Goal: Task Accomplishment & Management: Complete application form

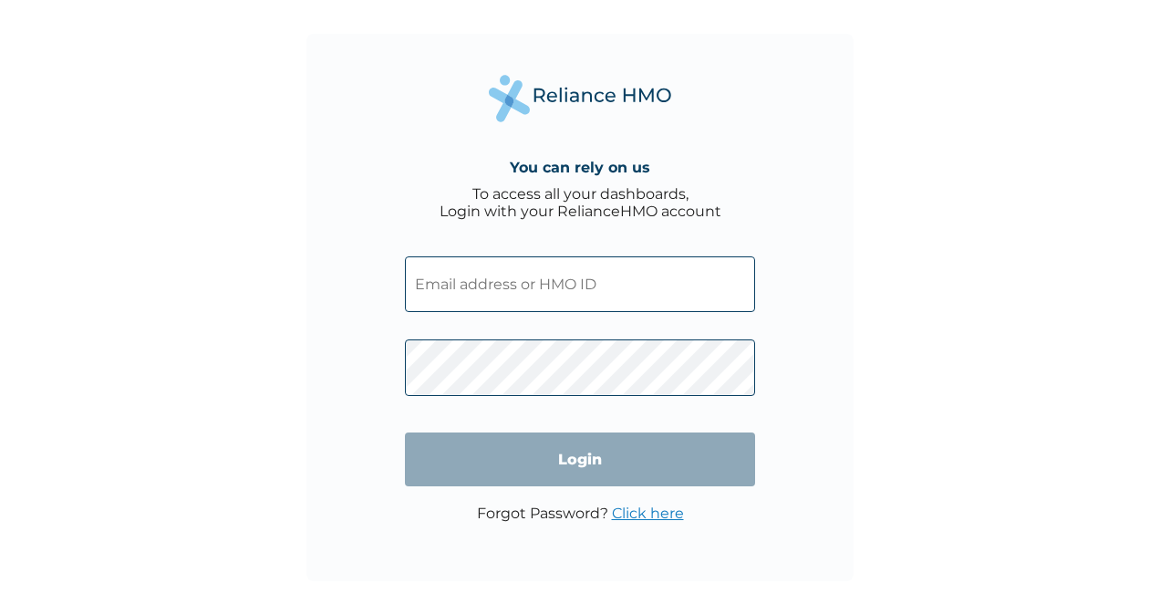
click at [450, 284] on input "text" at bounding box center [580, 284] width 350 height 56
type input "[EMAIL_ADDRESS][DOMAIN_NAME]"
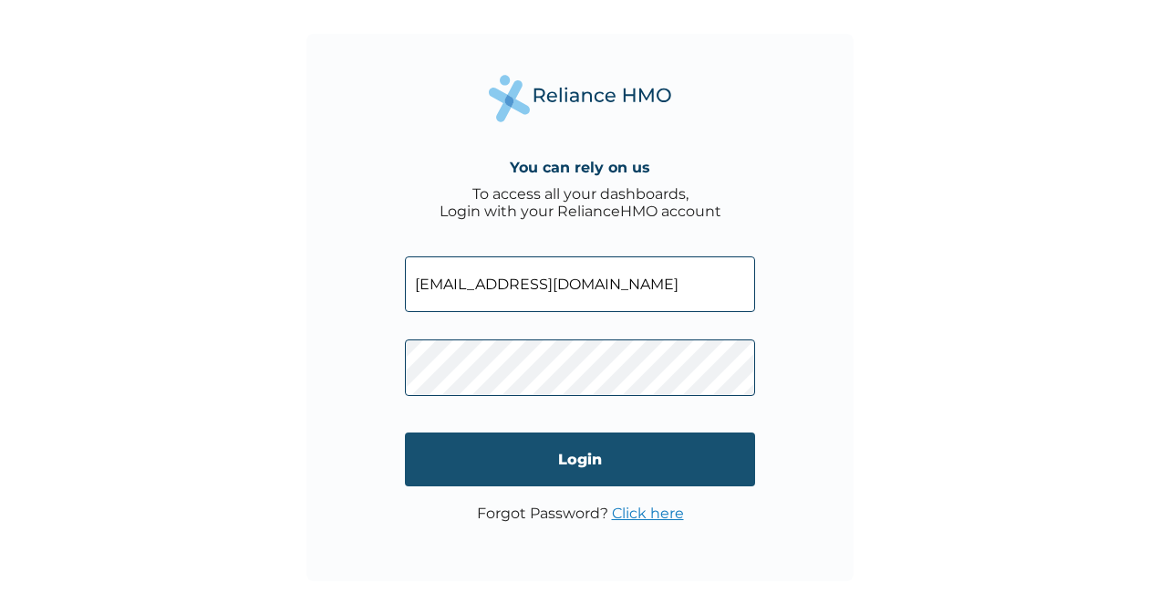
click at [595, 454] on input "Login" at bounding box center [580, 459] width 350 height 54
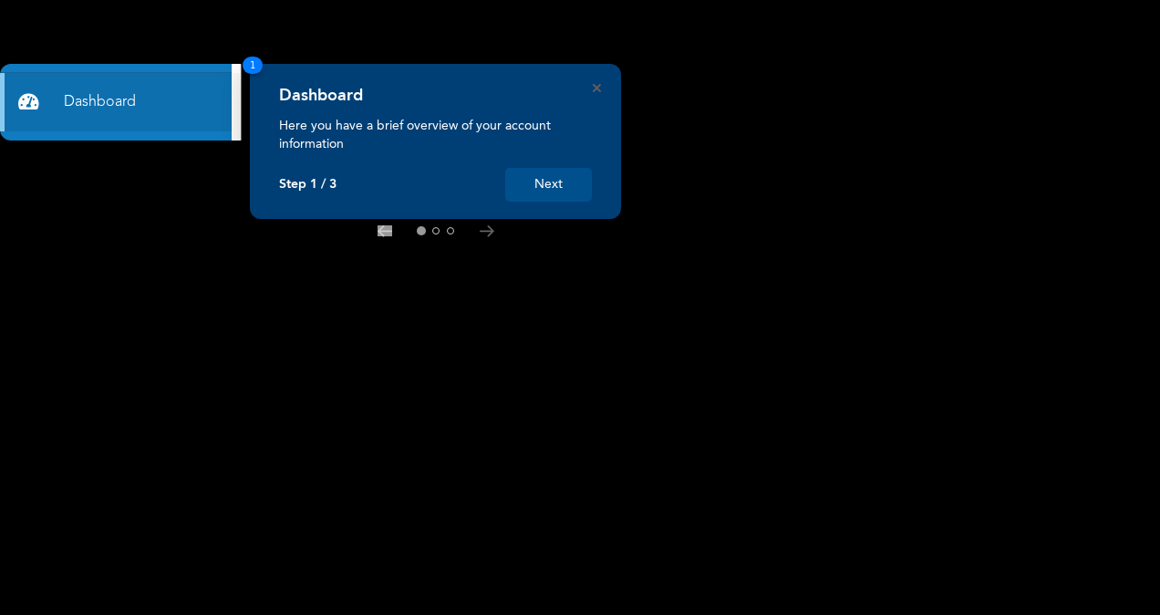
click at [564, 186] on button "Next" at bounding box center [548, 185] width 87 height 34
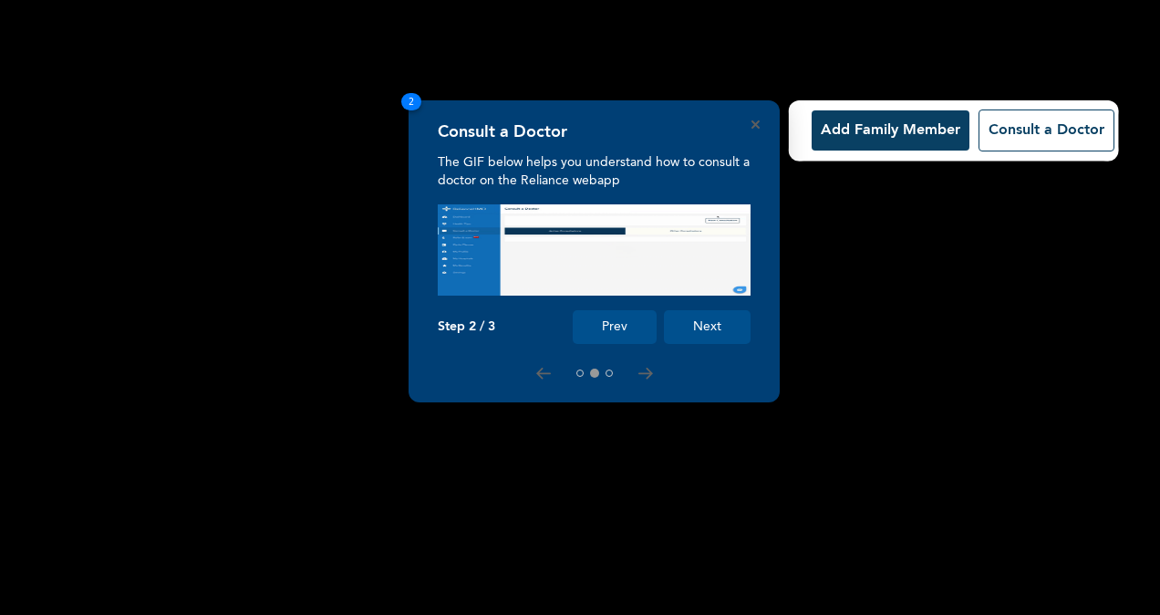
click at [697, 325] on button "Next" at bounding box center [707, 327] width 87 height 34
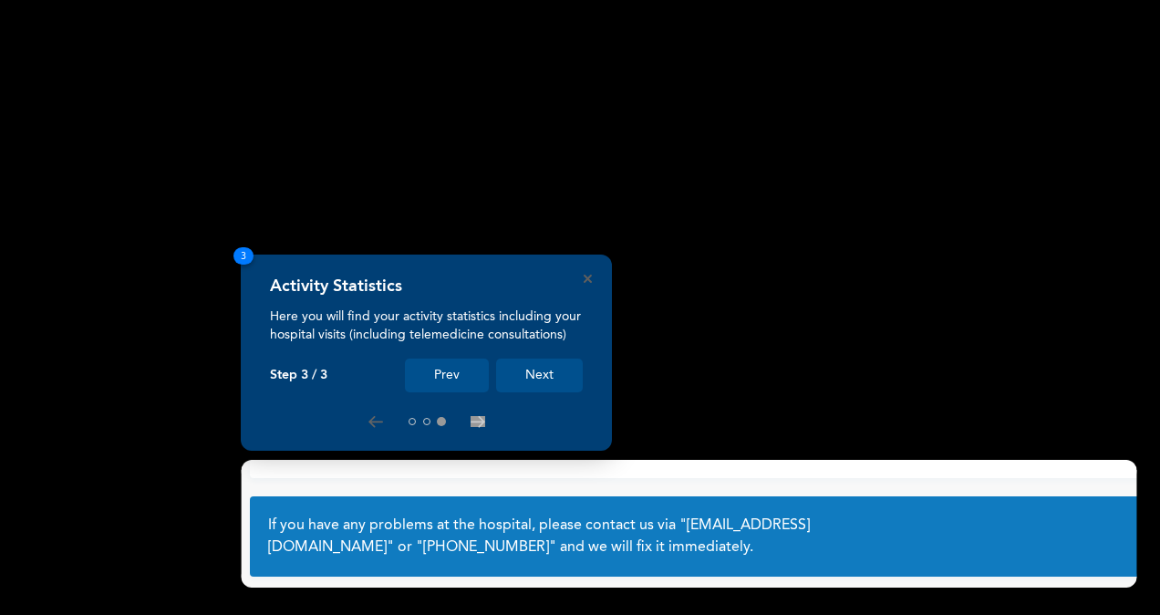
scroll to position [104, 0]
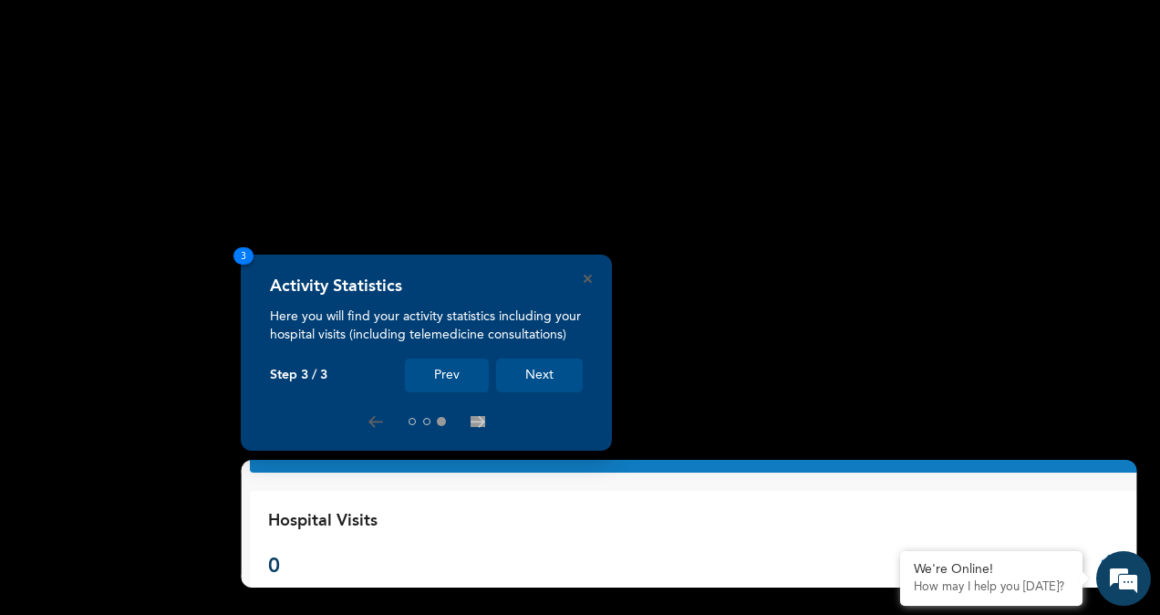
click at [542, 376] on button "Next" at bounding box center [539, 375] width 87 height 34
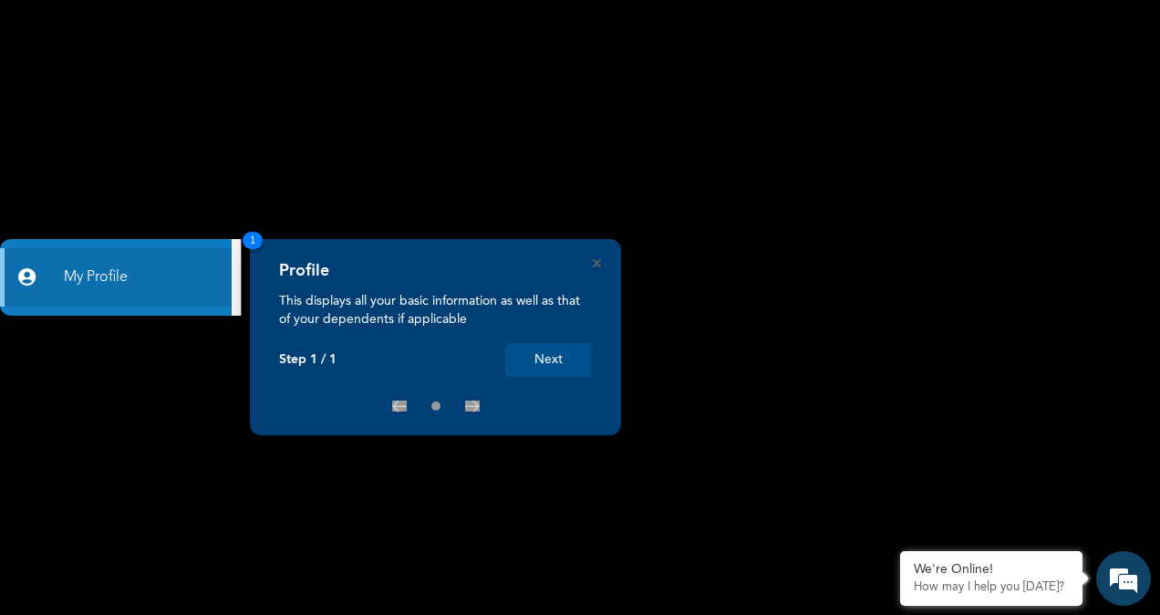
click at [544, 360] on button "Next" at bounding box center [548, 360] width 87 height 34
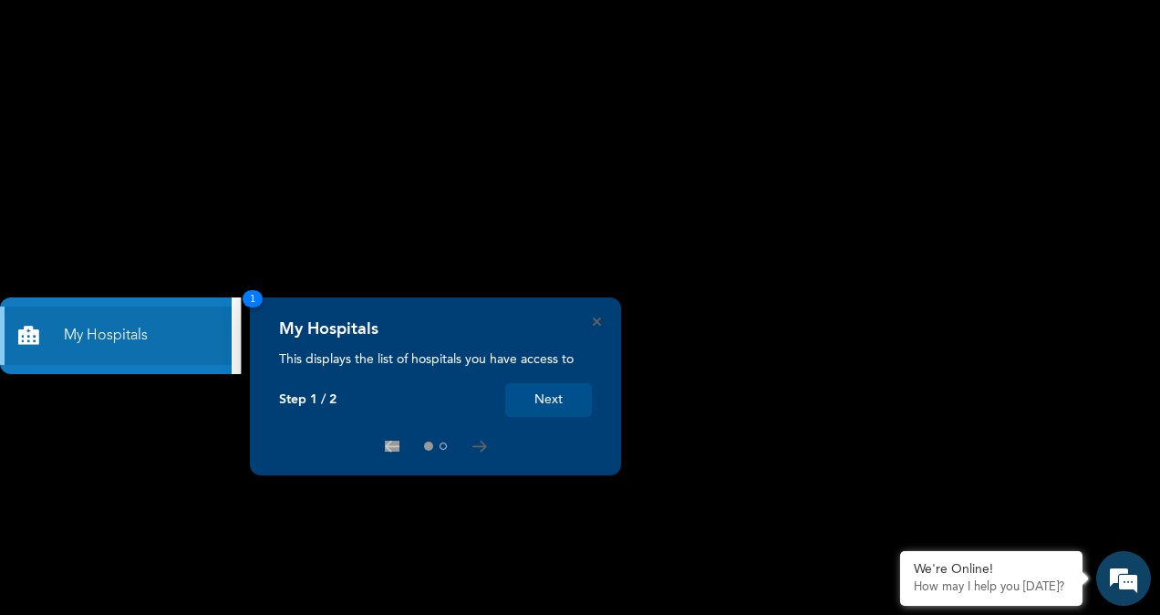
click at [543, 392] on button "Next" at bounding box center [548, 400] width 87 height 34
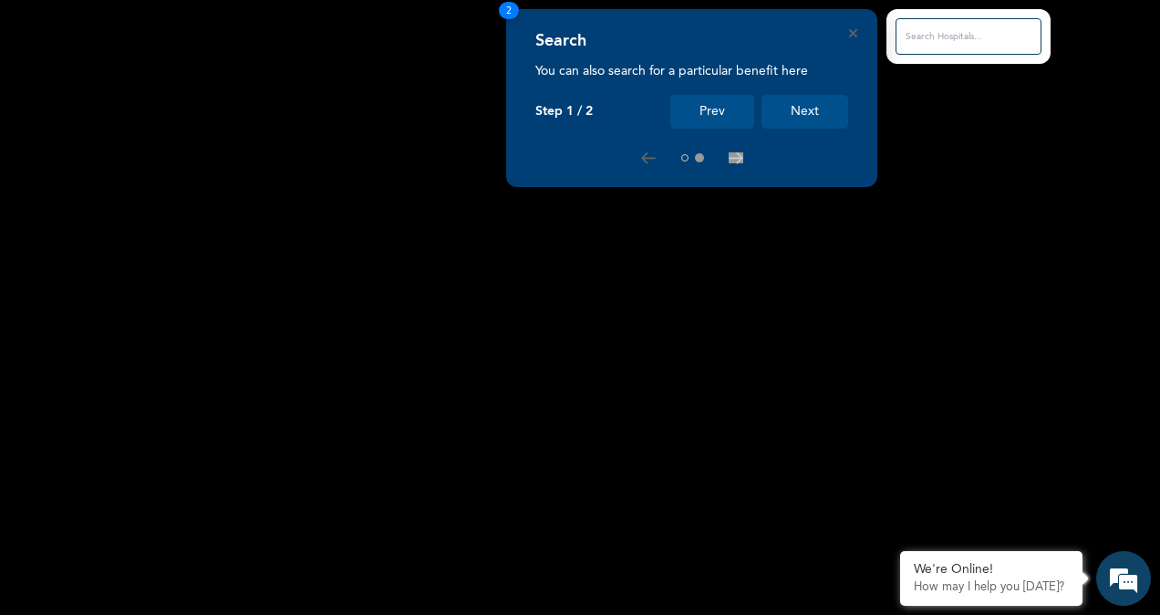
click at [803, 100] on button "Next" at bounding box center [804, 112] width 87 height 34
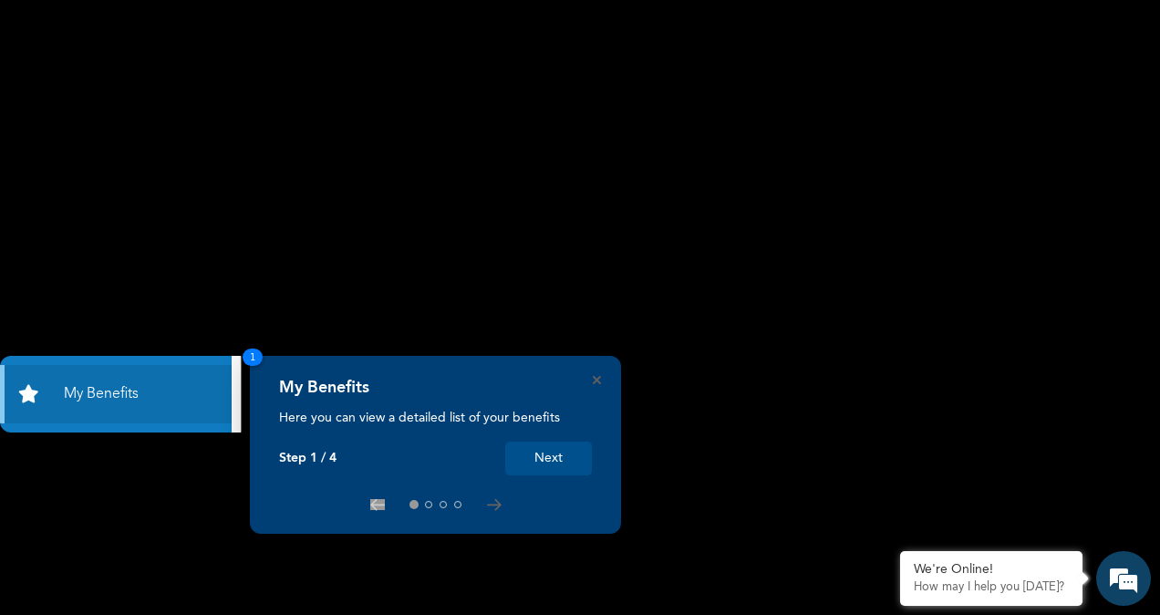
click at [543, 459] on button "Next" at bounding box center [548, 458] width 87 height 34
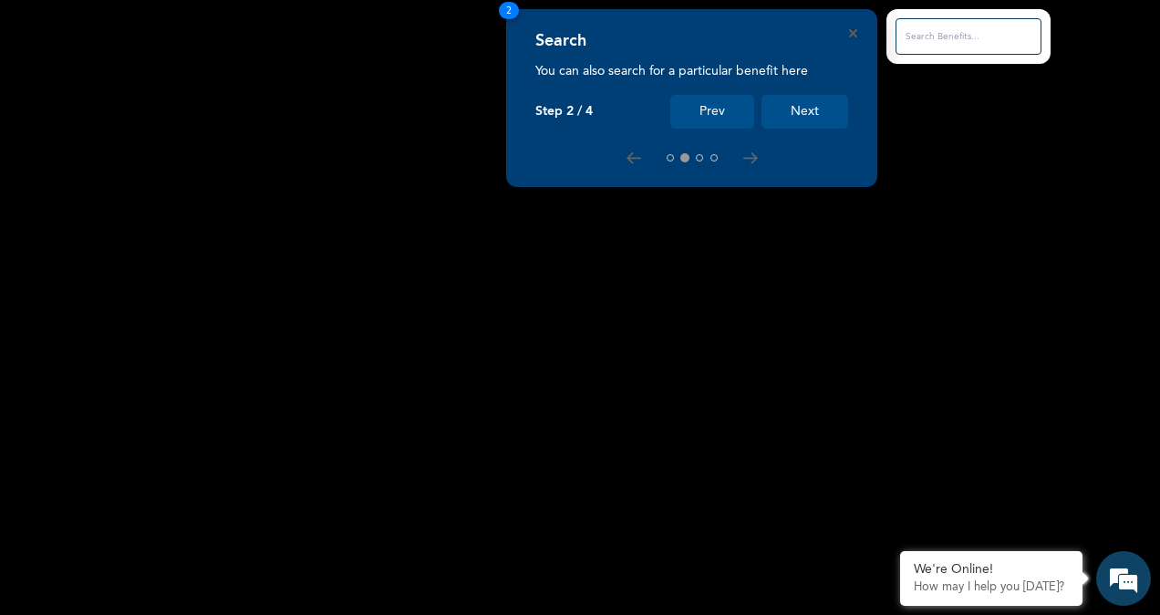
click at [795, 111] on button "Next" at bounding box center [804, 112] width 87 height 34
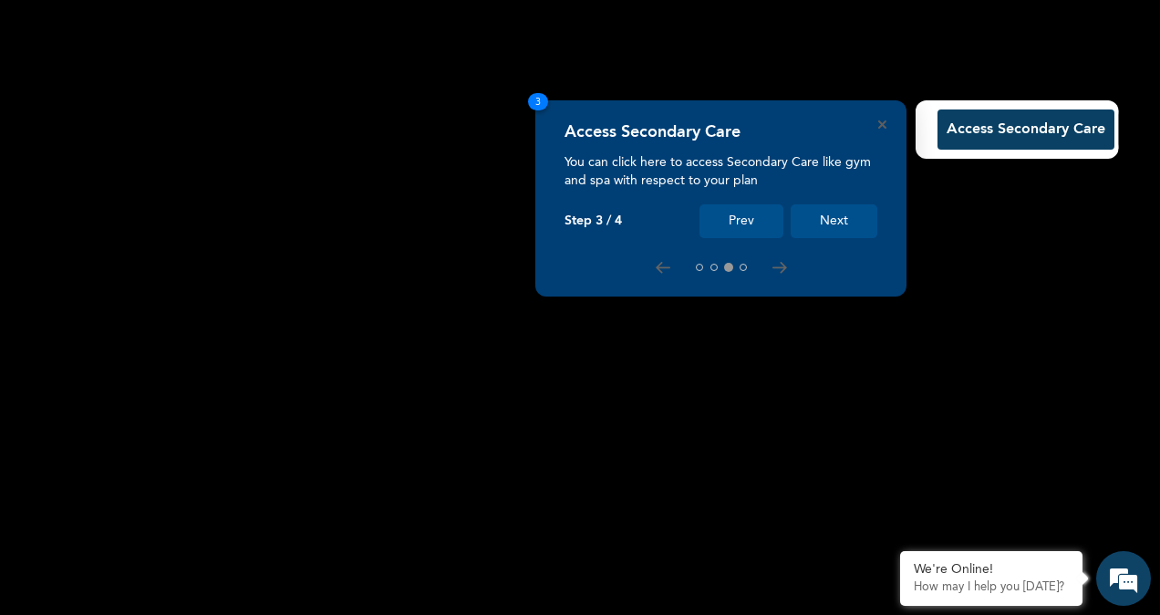
click at [821, 219] on button "Next" at bounding box center [834, 221] width 87 height 34
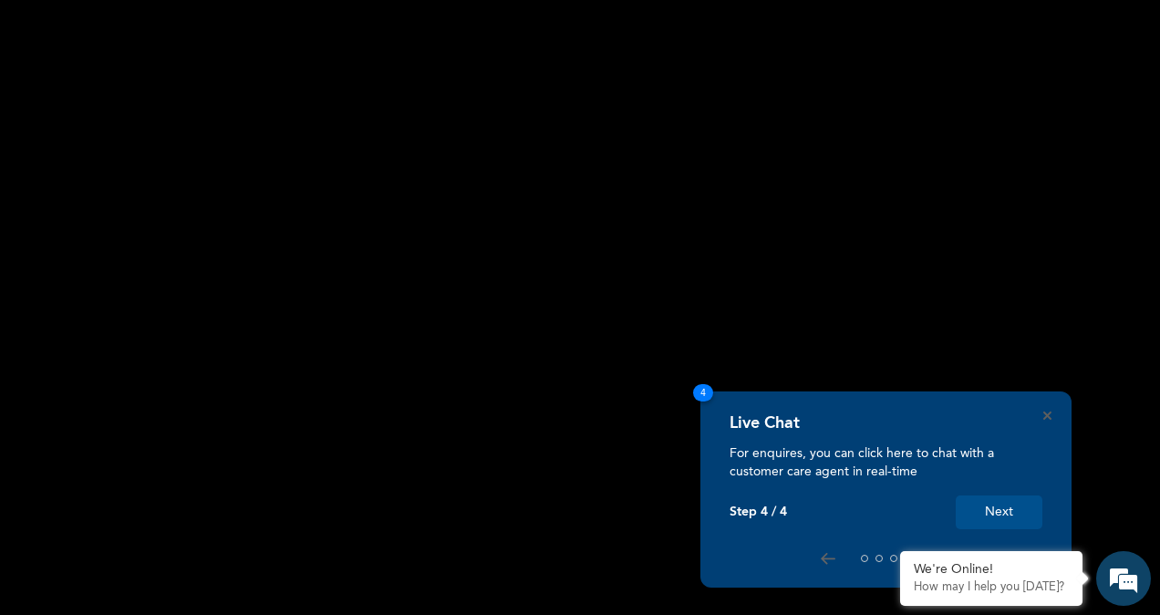
click at [992, 506] on button "Next" at bounding box center [999, 512] width 87 height 34
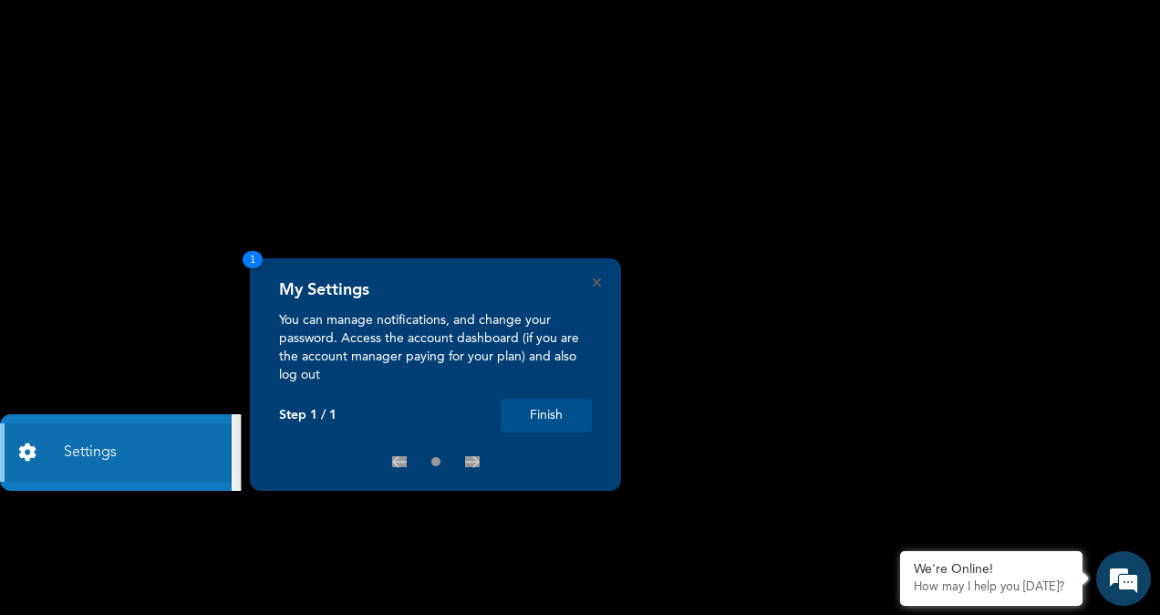
click at [555, 417] on button "Finish" at bounding box center [546, 415] width 91 height 34
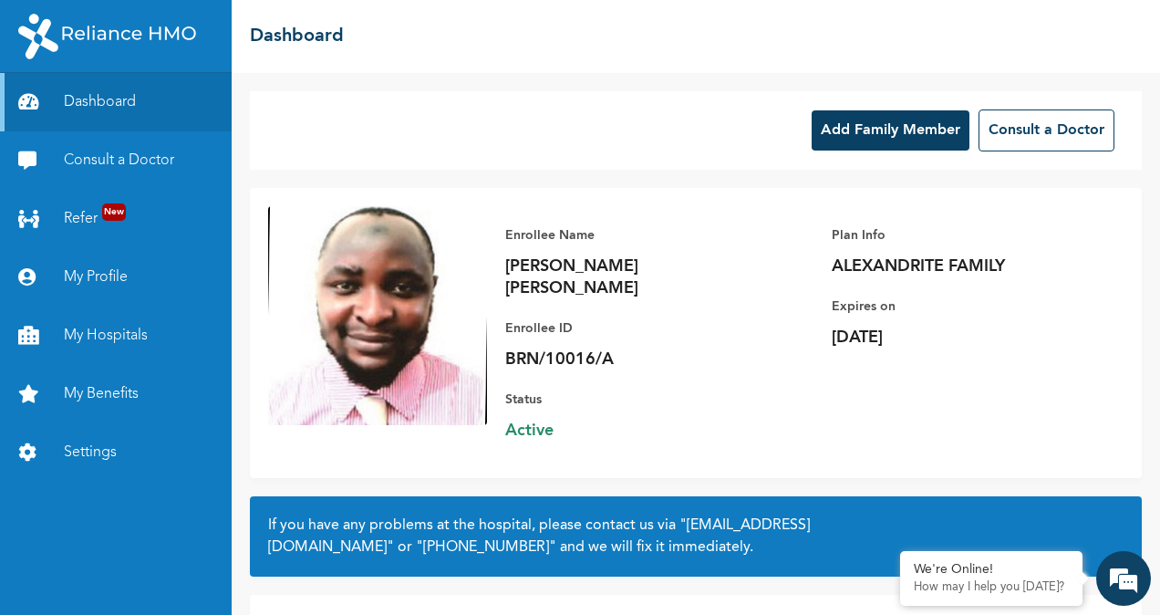
scroll to position [104, 0]
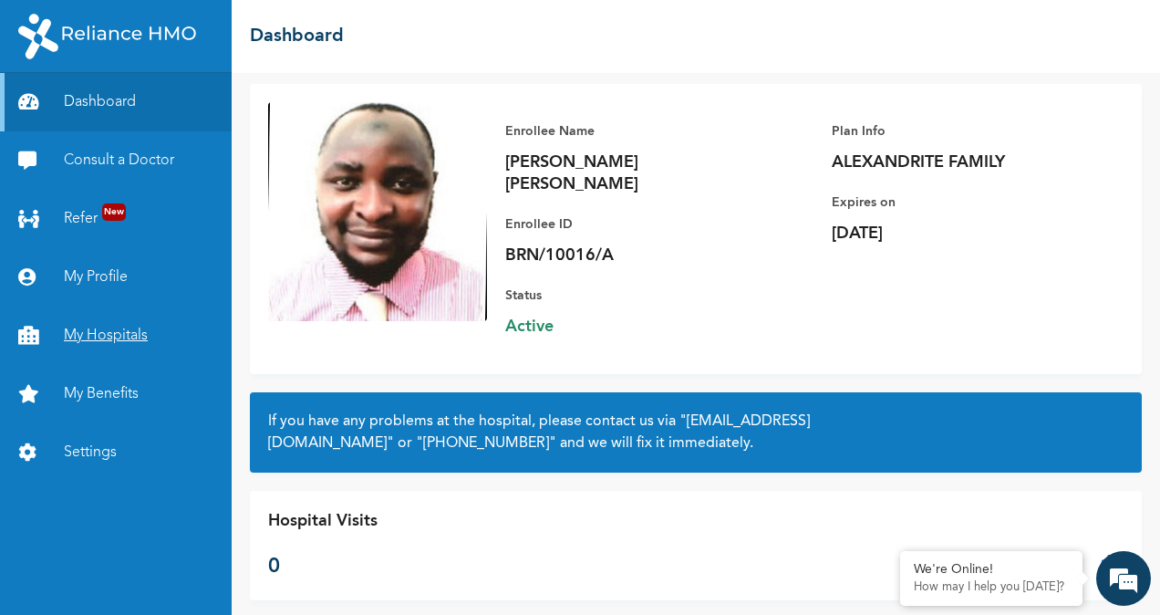
click at [103, 336] on link "My Hospitals" at bounding box center [116, 335] width 232 height 58
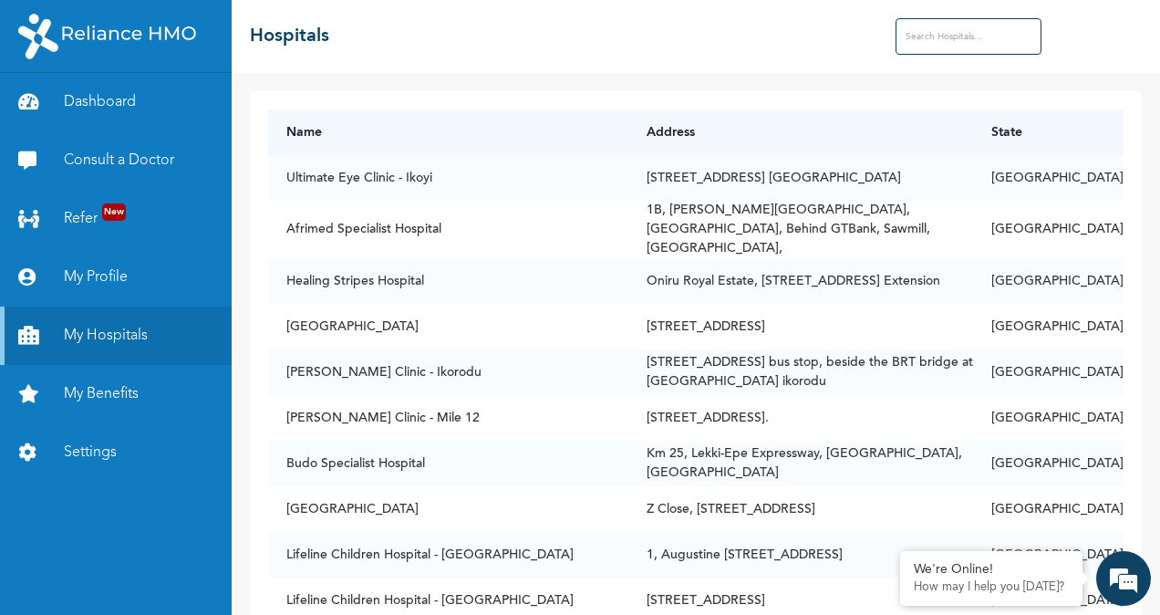
click at [936, 40] on input "text" at bounding box center [968, 36] width 146 height 36
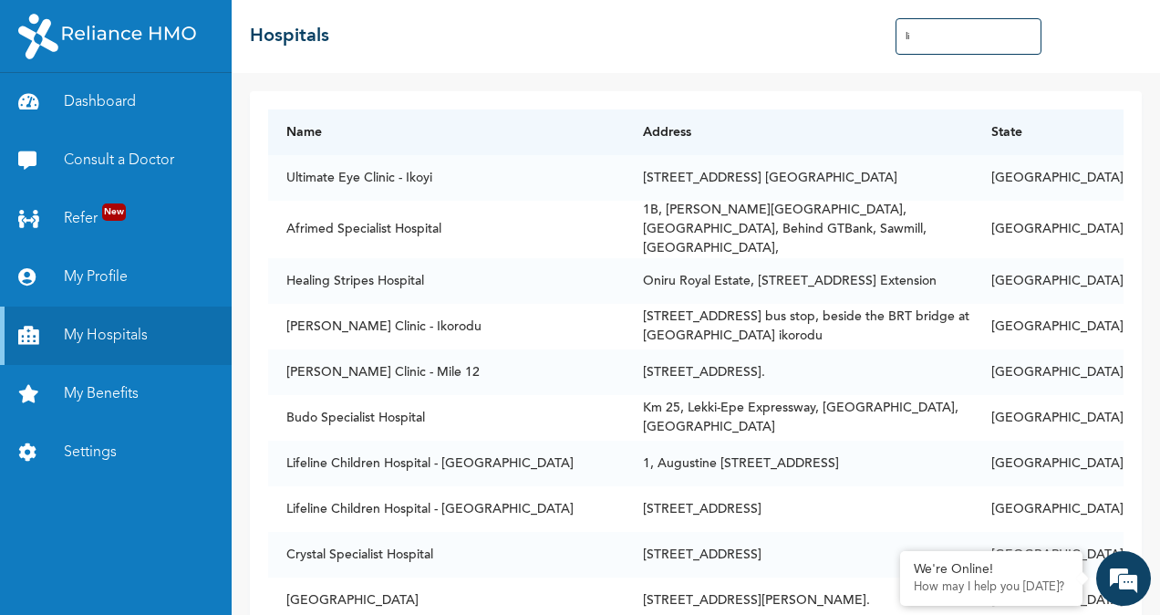
type input "l"
type input "L"
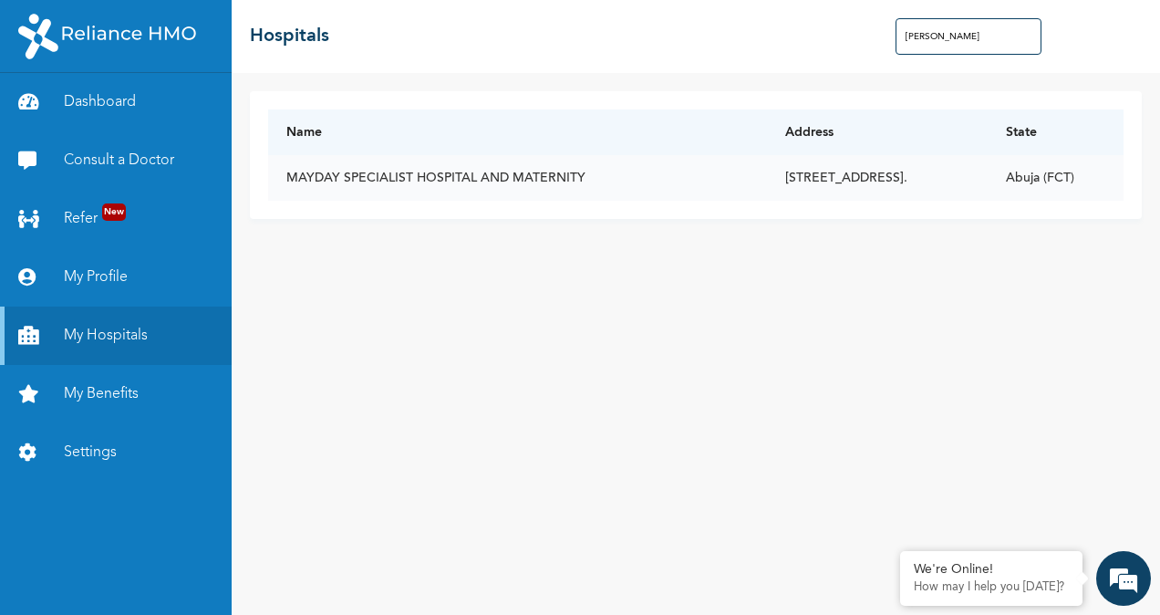
type input "[PERSON_NAME]"
click at [775, 174] on td "[STREET_ADDRESS]." at bounding box center [877, 178] width 221 height 46
click at [397, 178] on td "MAYDAY SPECIALIST HOSPITAL AND MATERNITY" at bounding box center [517, 178] width 499 height 46
click at [1061, 170] on td "Abuja (FCT)" at bounding box center [1056, 178] width 136 height 46
click at [112, 393] on link "My Benefits" at bounding box center [116, 394] width 232 height 58
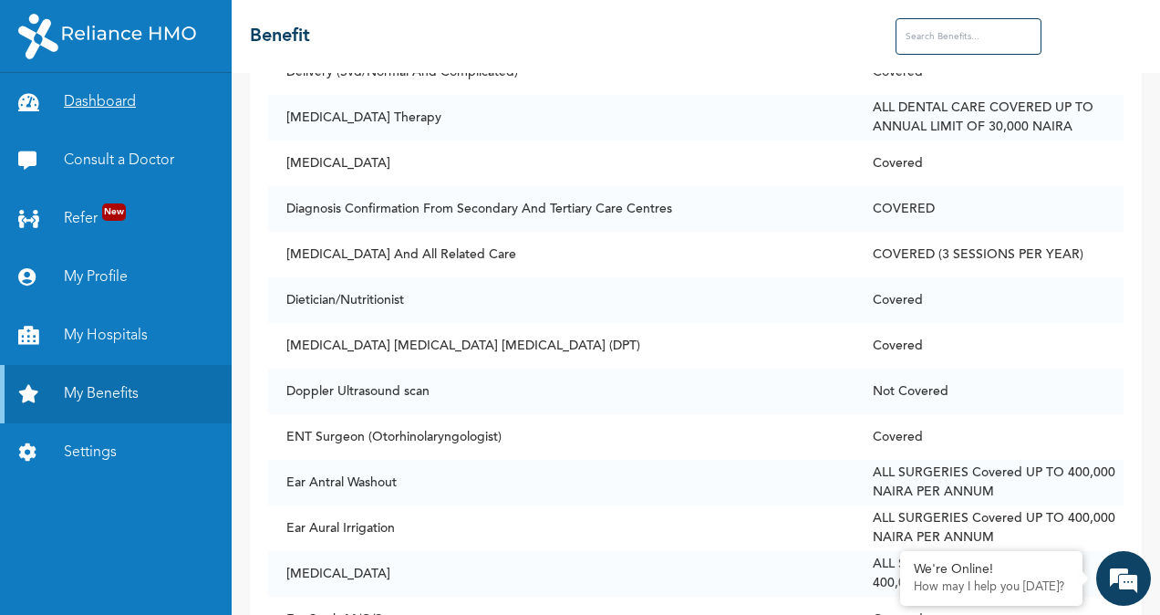
scroll to position [3178, 0]
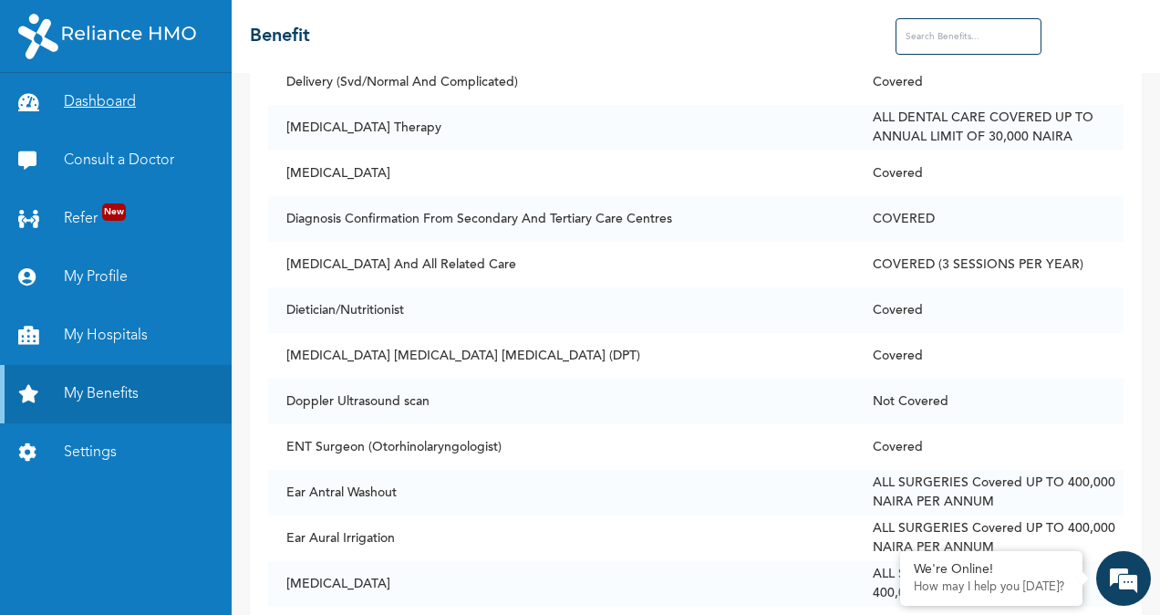
click at [86, 106] on link "Dashboard" at bounding box center [116, 102] width 232 height 58
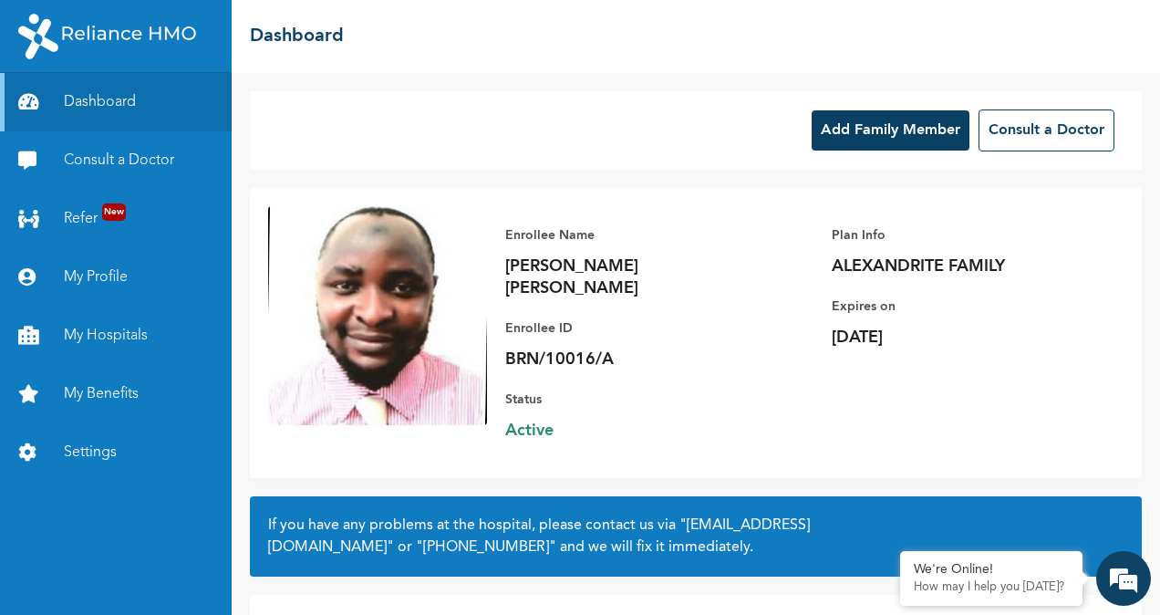
click at [860, 128] on button "Add Family Member" at bounding box center [891, 130] width 158 height 40
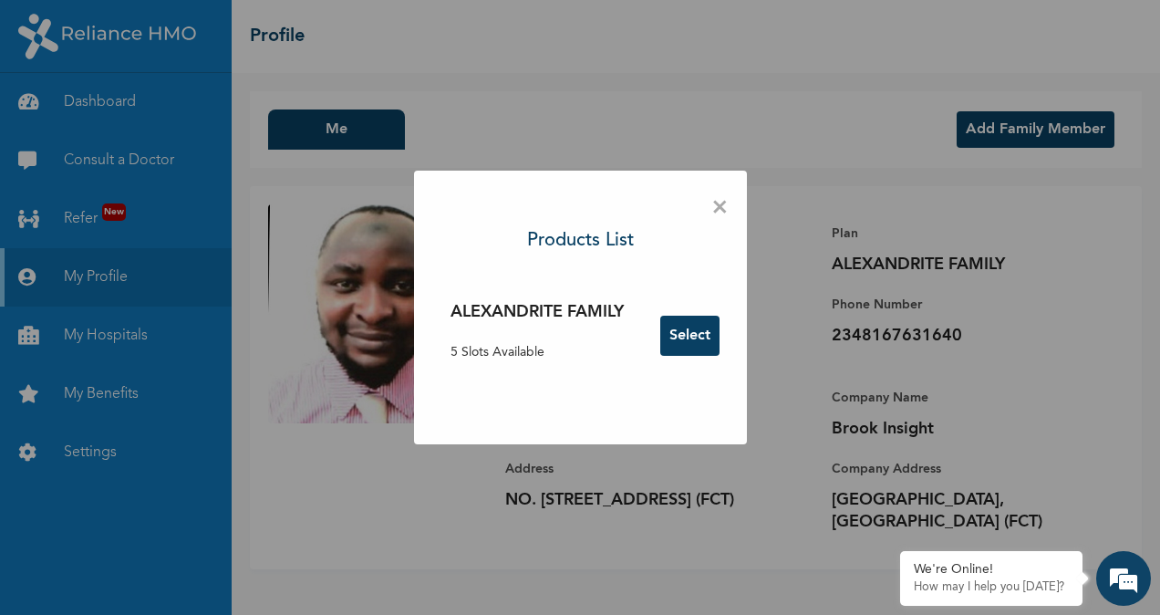
click at [680, 336] on button "Select" at bounding box center [689, 335] width 59 height 40
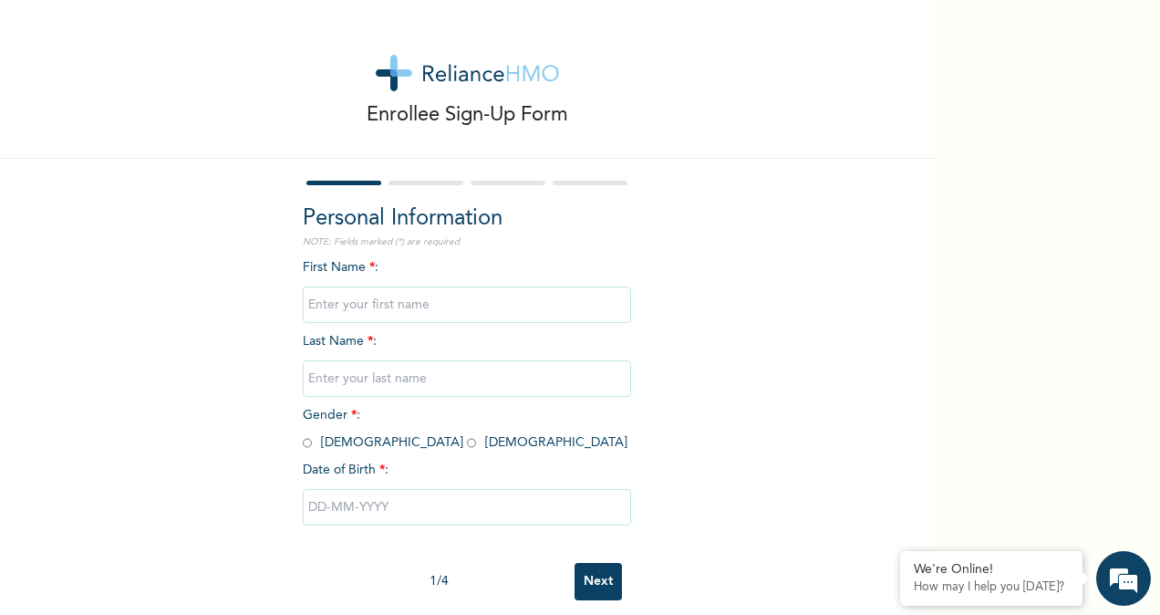
click at [324, 305] on input "text" at bounding box center [467, 304] width 328 height 36
type input "Maryam"
click at [317, 376] on input "text" at bounding box center [467, 378] width 328 height 36
type input "R"
type input "[PERSON_NAME]"
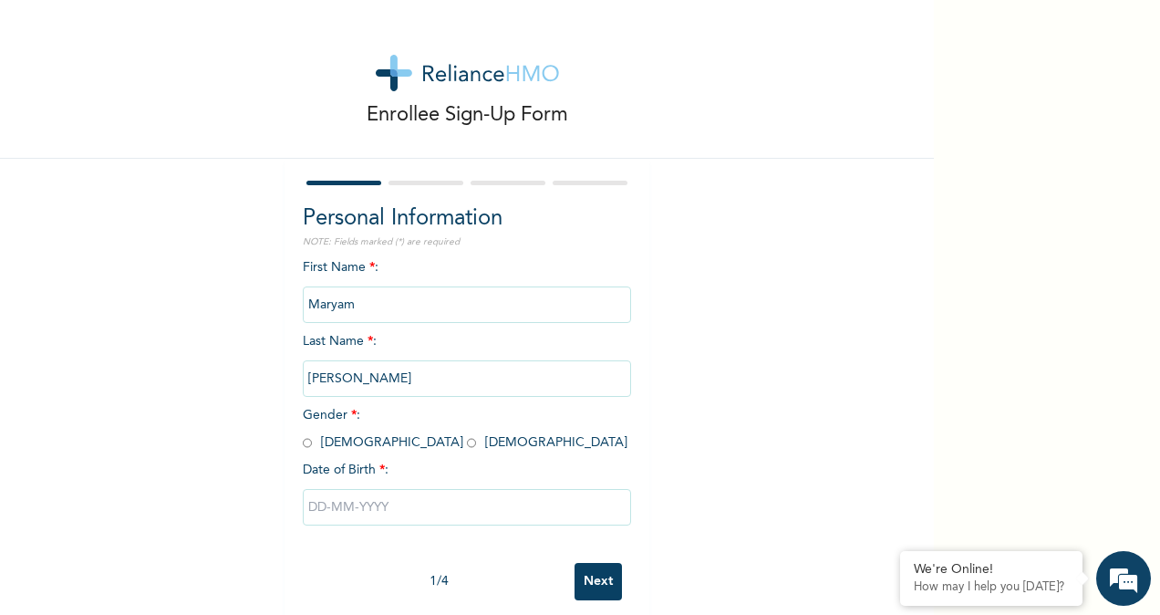
click at [467, 445] on input "radio" at bounding box center [471, 442] width 9 height 17
radio input "true"
click at [343, 505] on input "text" at bounding box center [467, 507] width 328 height 36
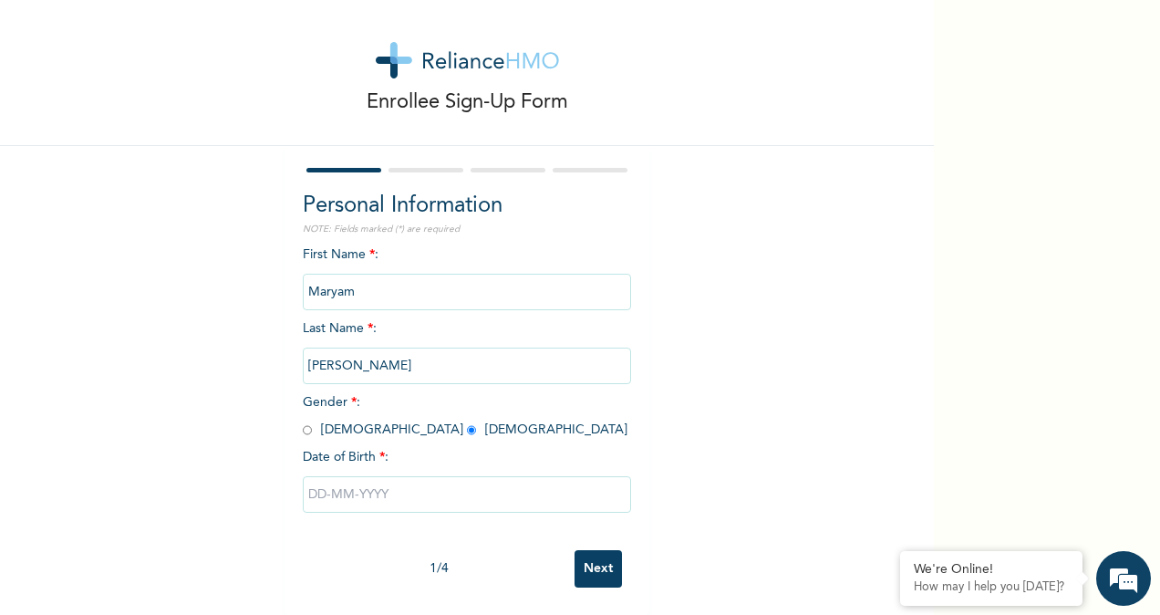
select select "9"
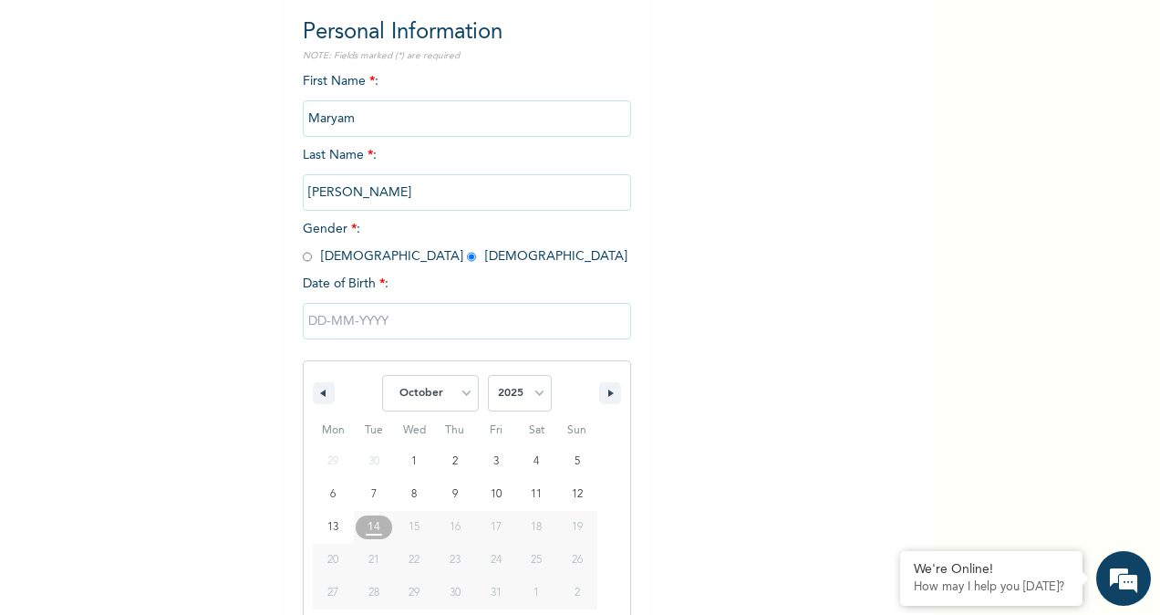
scroll to position [215, 0]
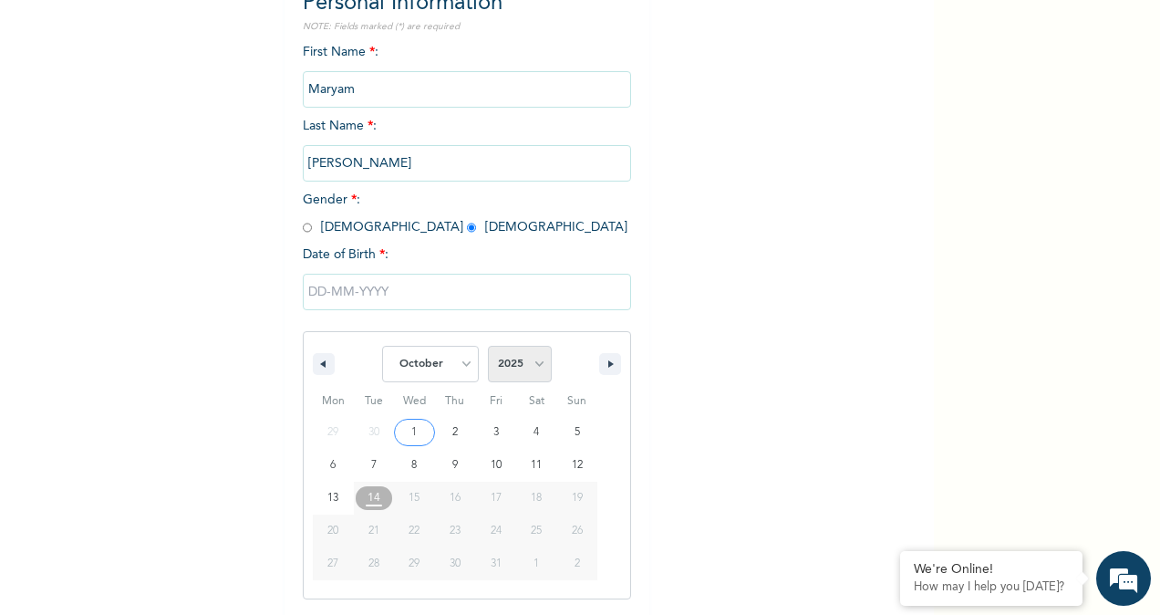
click at [528, 366] on select "2025 2024 2023 2022 2021 2020 2019 2018 2017 2016 2015 2014 2013 2012 2011 2010…" at bounding box center [520, 364] width 64 height 36
select select "2017"
click at [488, 347] on select "2025 2024 2023 2022 2021 2020 2019 2018 2017 2016 2015 2014 2013 2012 2011 2010…" at bounding box center [520, 364] width 64 height 36
click at [460, 367] on select "January February March April May June July August September October November De…" at bounding box center [430, 364] width 97 height 36
select select "8"
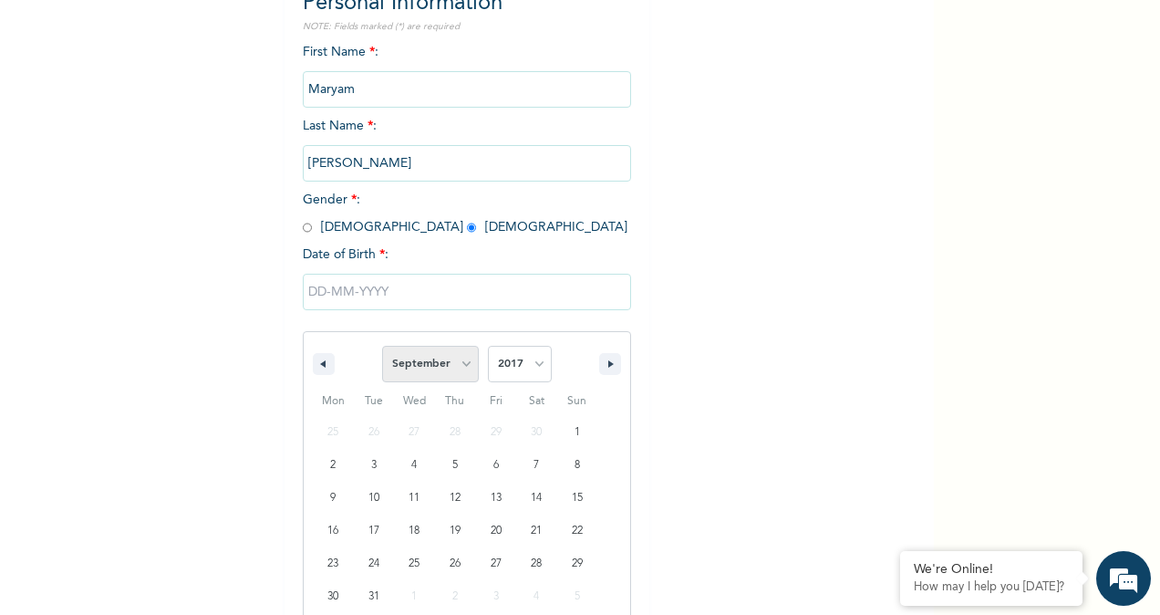
click at [382, 347] on select "January February March April May June July August September October November De…" at bounding box center [430, 364] width 97 height 36
type input "[DATE]"
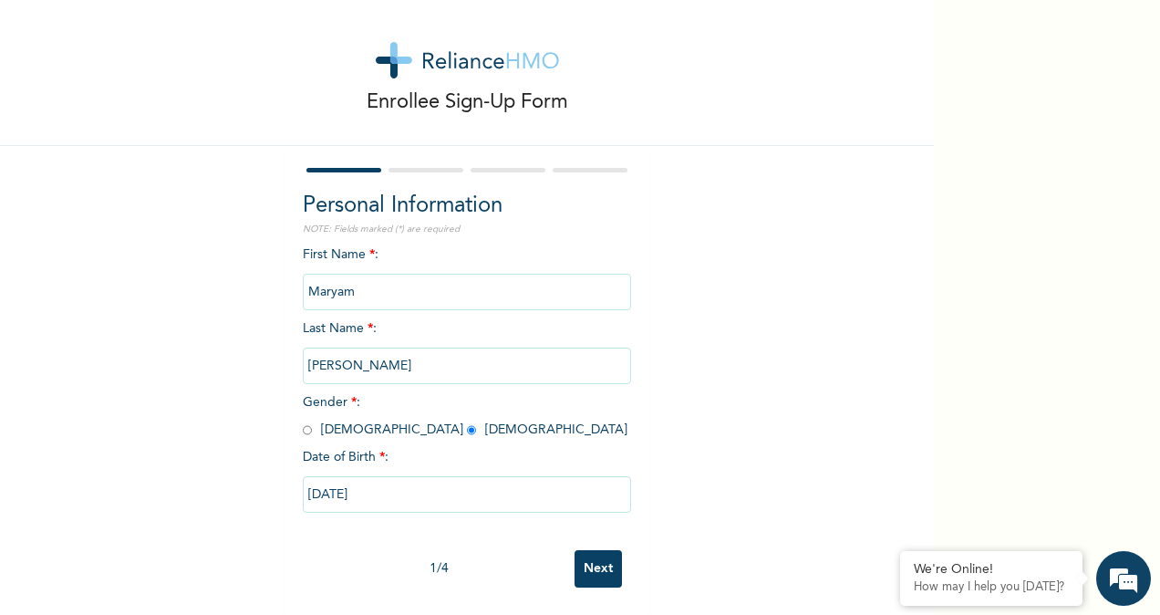
click at [590, 550] on input "Next" at bounding box center [597, 568] width 47 height 37
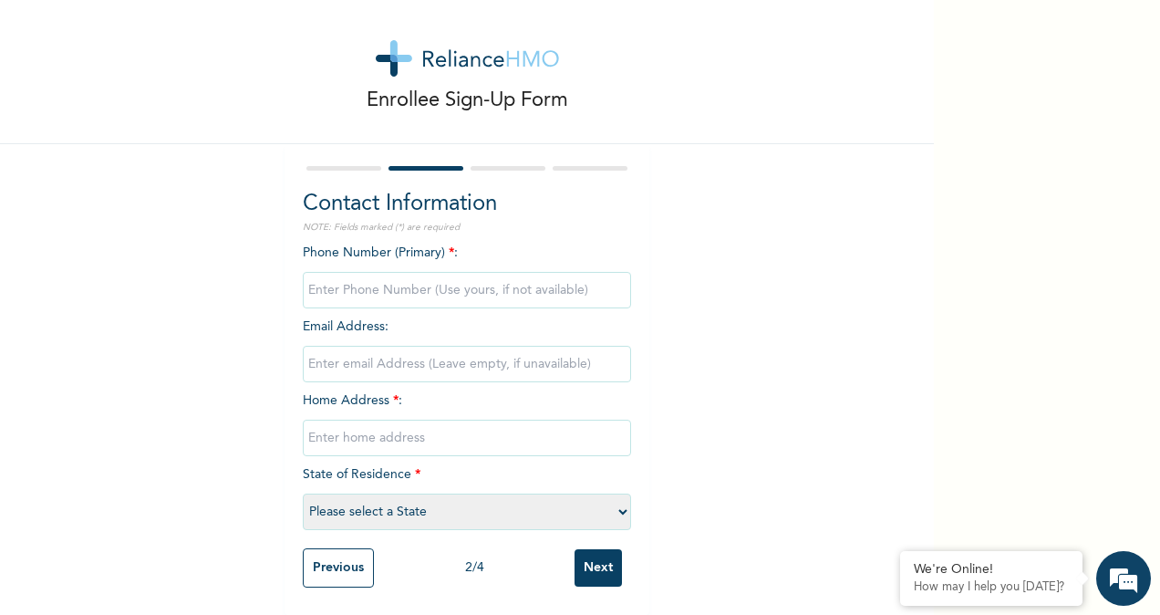
click at [333, 273] on input "phone" at bounding box center [467, 290] width 328 height 36
type input "08167631640"
type input "Department of Statistics, [GEOGRAPHIC_DATA]"
click at [356, 501] on select "Please select a State [PERSON_NAME] (FCT) [PERSON_NAME] Ibom [GEOGRAPHIC_DATA] …" at bounding box center [467, 511] width 328 height 36
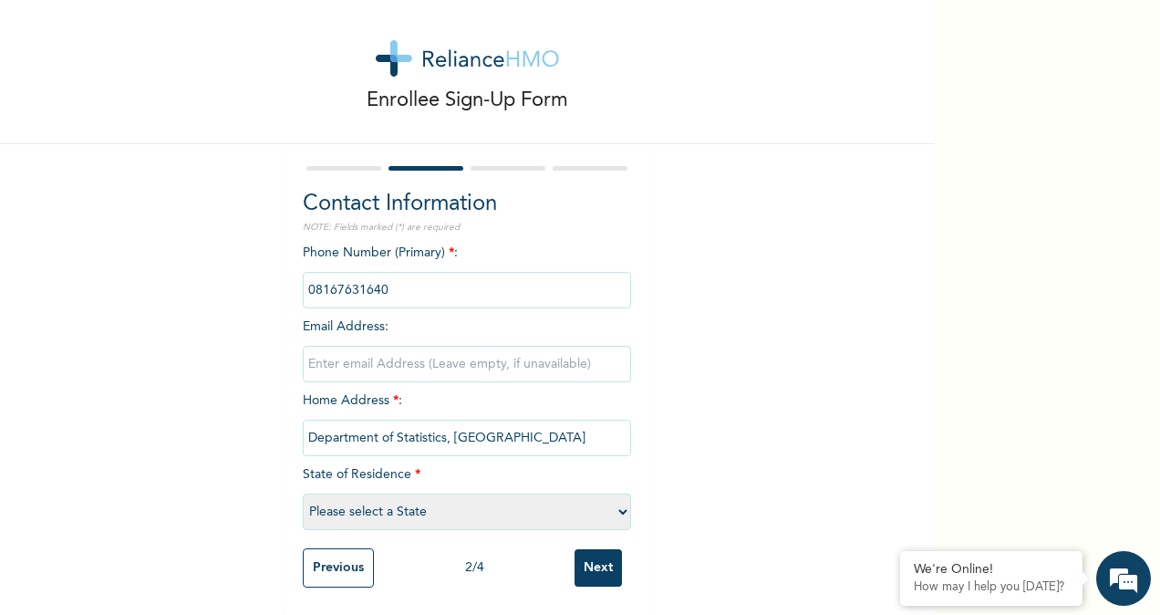
click at [356, 501] on select "Please select a State [PERSON_NAME] (FCT) [PERSON_NAME] Ibom [GEOGRAPHIC_DATA] …" at bounding box center [467, 511] width 328 height 36
select select "15"
click at [303, 493] on select "Please select a State [PERSON_NAME] (FCT) [PERSON_NAME] Ibom [GEOGRAPHIC_DATA] …" at bounding box center [467, 511] width 328 height 36
click at [591, 555] on input "Next" at bounding box center [597, 567] width 47 height 37
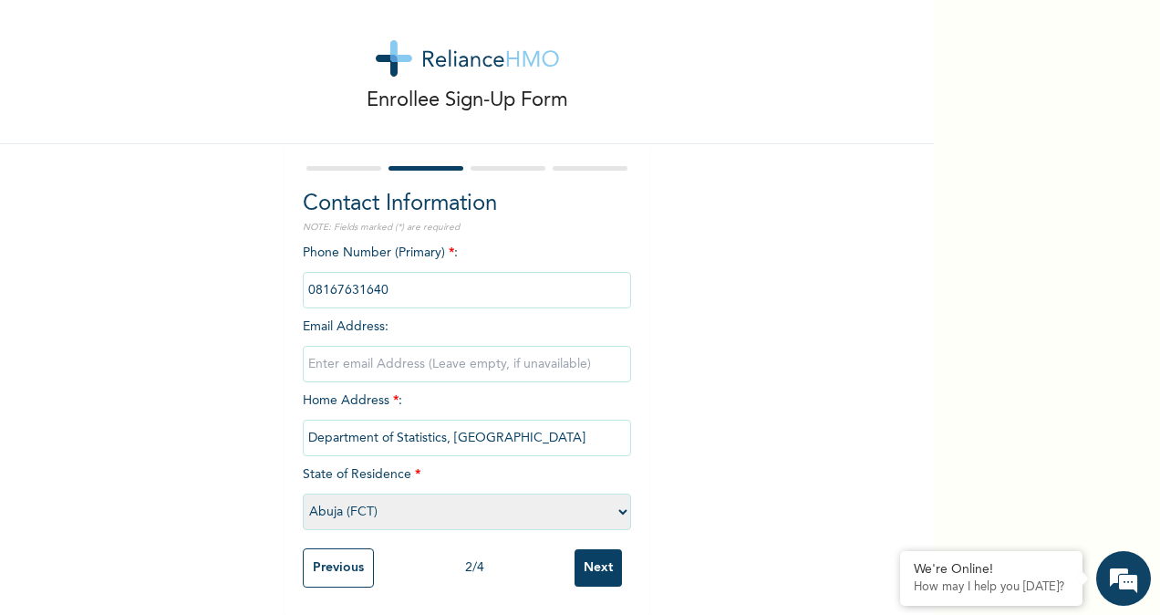
scroll to position [0, 0]
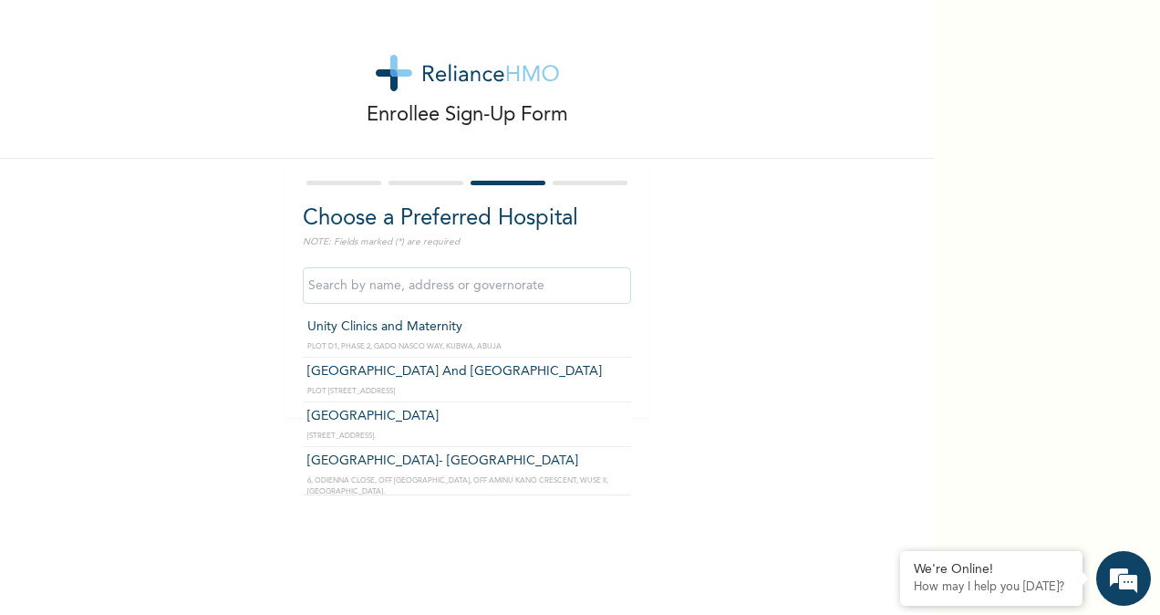
click at [348, 285] on input "text" at bounding box center [467, 285] width 328 height 36
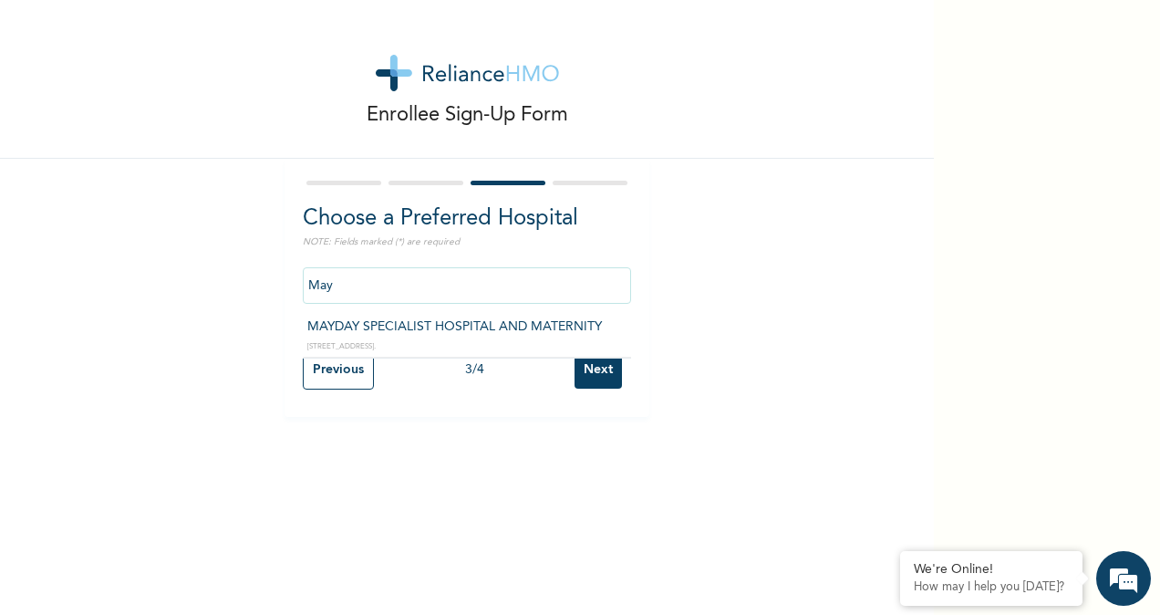
type input "MAYDAY SPECIALIST HOSPITAL AND MATERNITY"
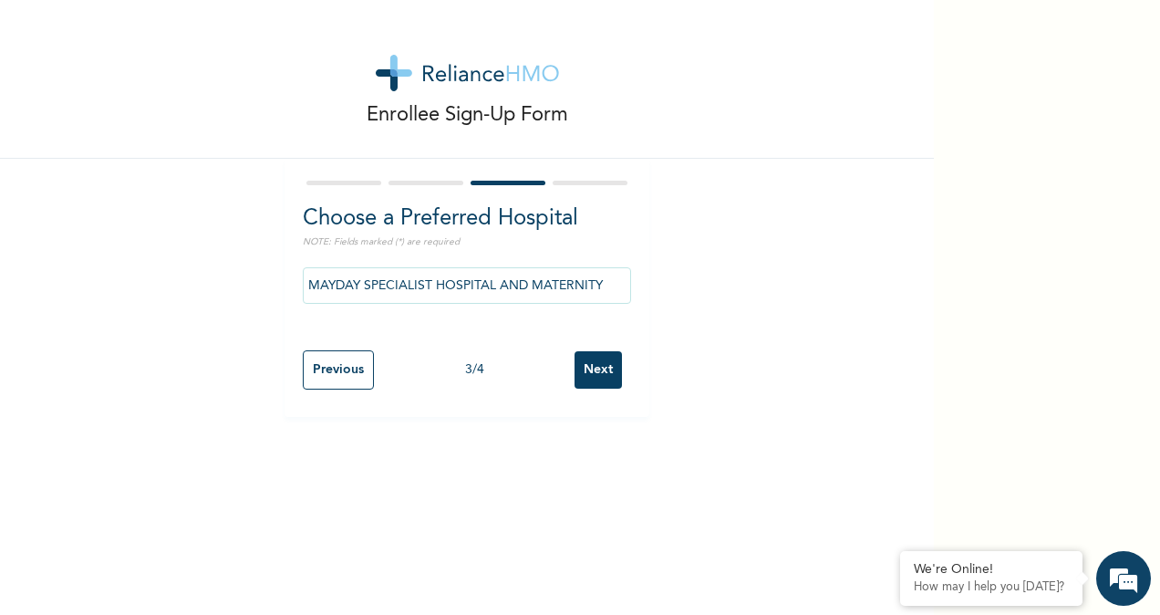
click at [597, 370] on input "Next" at bounding box center [597, 369] width 47 height 37
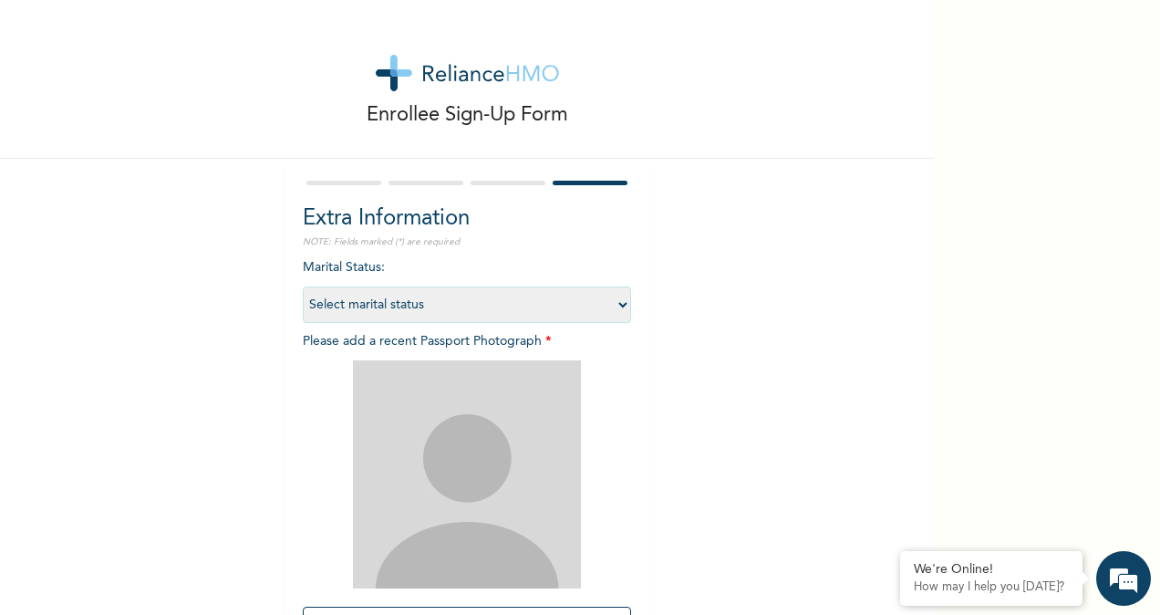
click at [473, 301] on select "Select marital status [DEMOGRAPHIC_DATA] Married [DEMOGRAPHIC_DATA] Widow/[DEMO…" at bounding box center [467, 304] width 328 height 36
select select "1"
click at [303, 286] on select "Select marital status [DEMOGRAPHIC_DATA] Married [DEMOGRAPHIC_DATA] Widow/[DEMO…" at bounding box center [467, 304] width 328 height 36
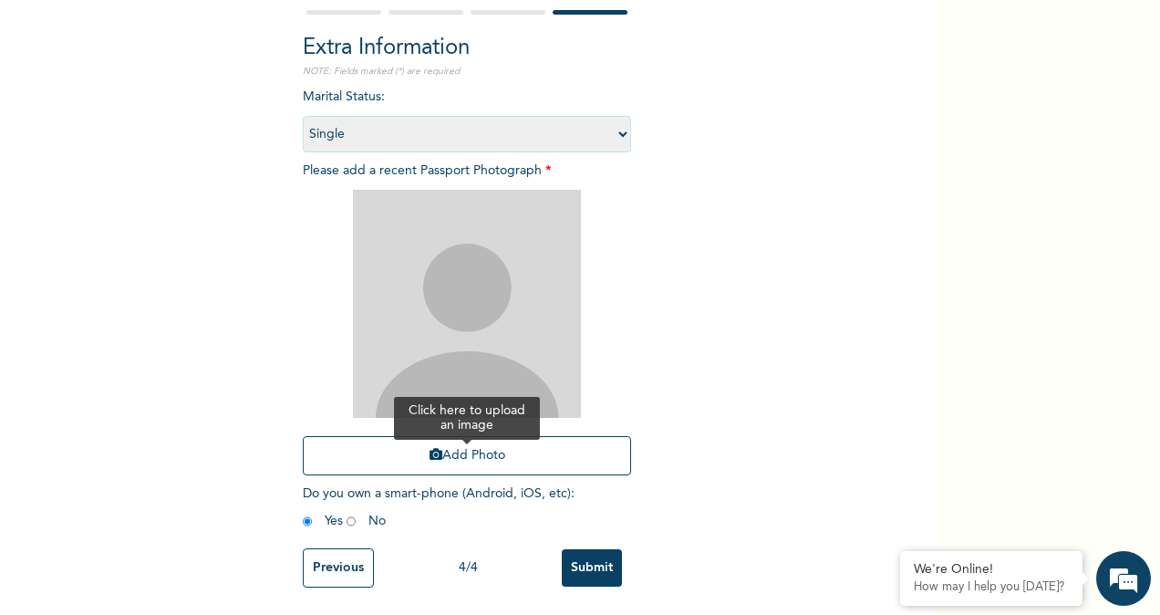
click at [441, 443] on button "Add Photo" at bounding box center [467, 455] width 328 height 39
click at [581, 558] on input "Submit" at bounding box center [592, 567] width 60 height 37
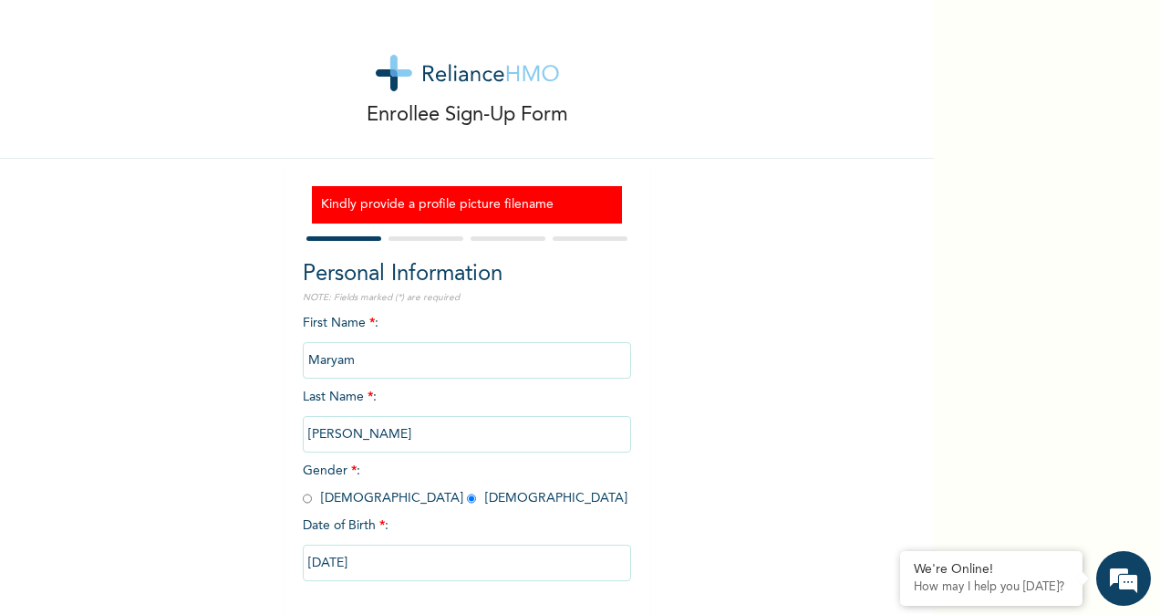
scroll to position [84, 0]
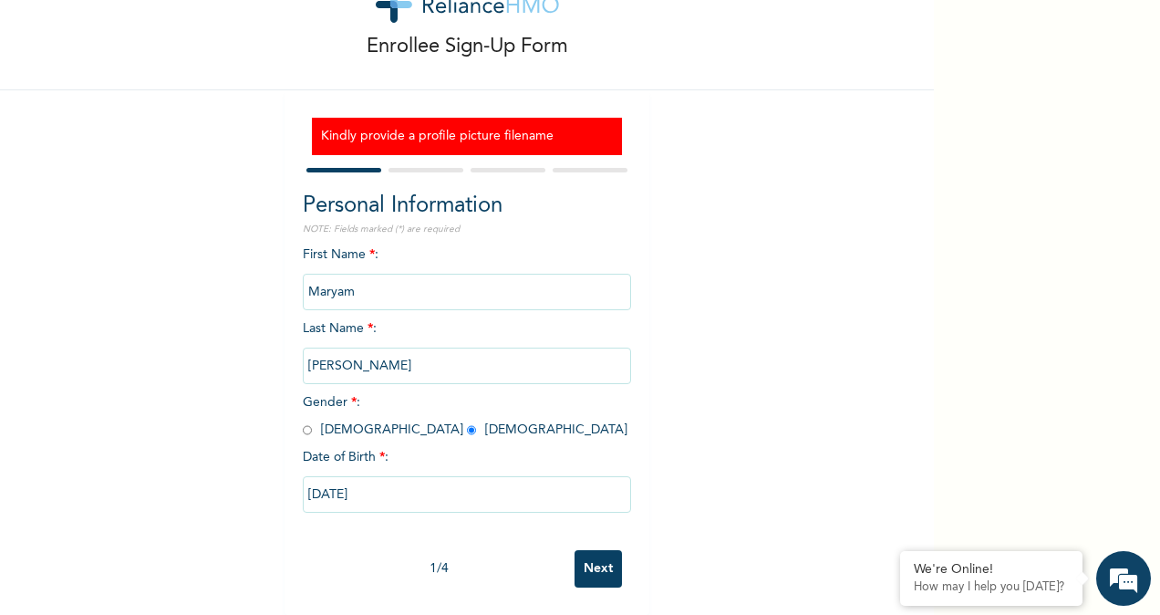
click at [581, 558] on input "Next" at bounding box center [597, 568] width 47 height 37
select select "15"
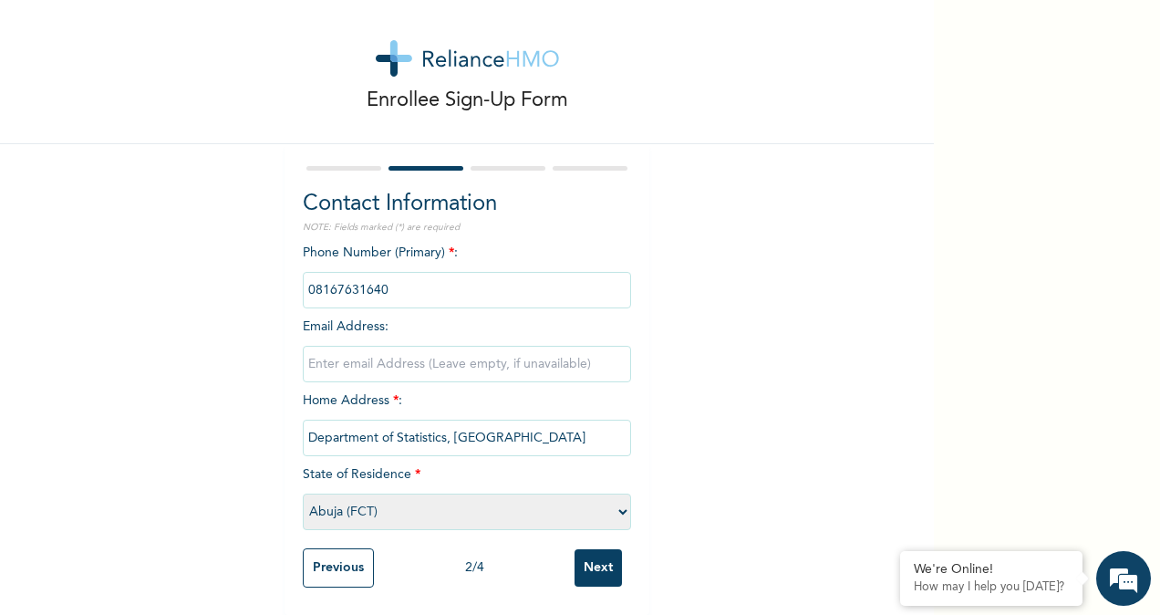
scroll to position [31, 0]
click at [566, 426] on input "Department of Statistics, [GEOGRAPHIC_DATA]" at bounding box center [467, 437] width 328 height 36
type input "D"
type input "[STREET_ADDRESS]"
click at [581, 549] on input "Next" at bounding box center [597, 567] width 47 height 37
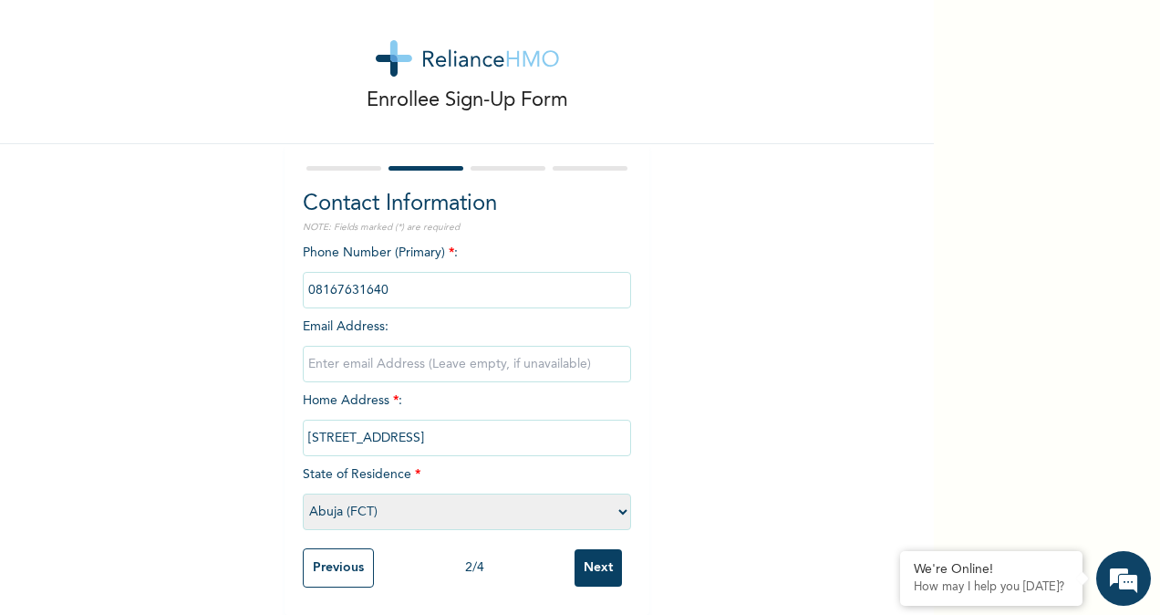
scroll to position [0, 0]
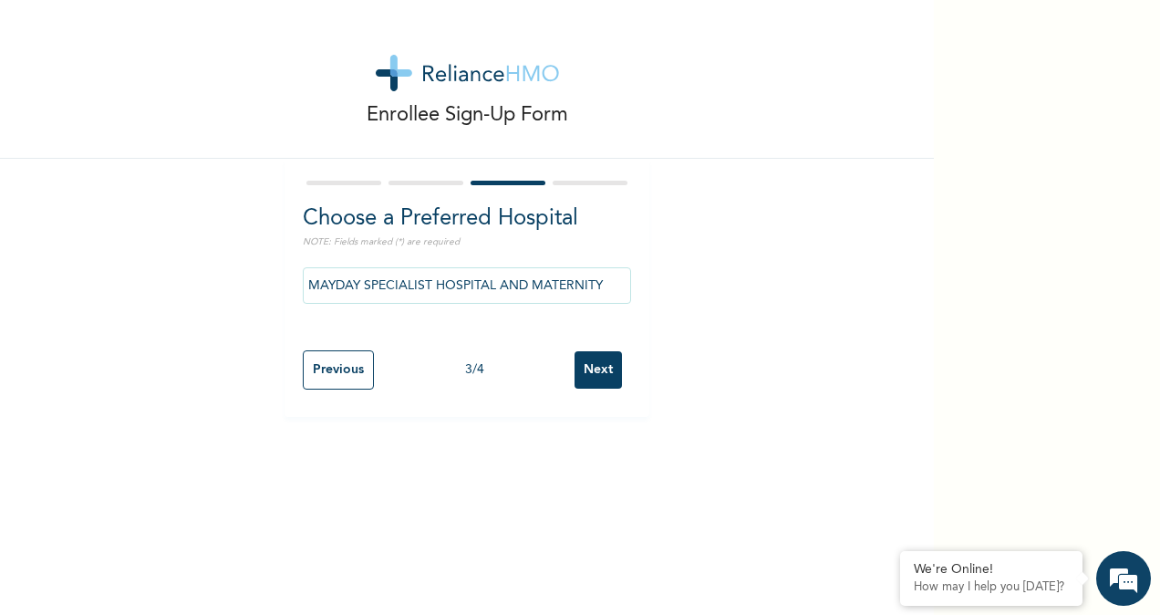
click at [588, 370] on input "Next" at bounding box center [597, 369] width 47 height 37
select select "1"
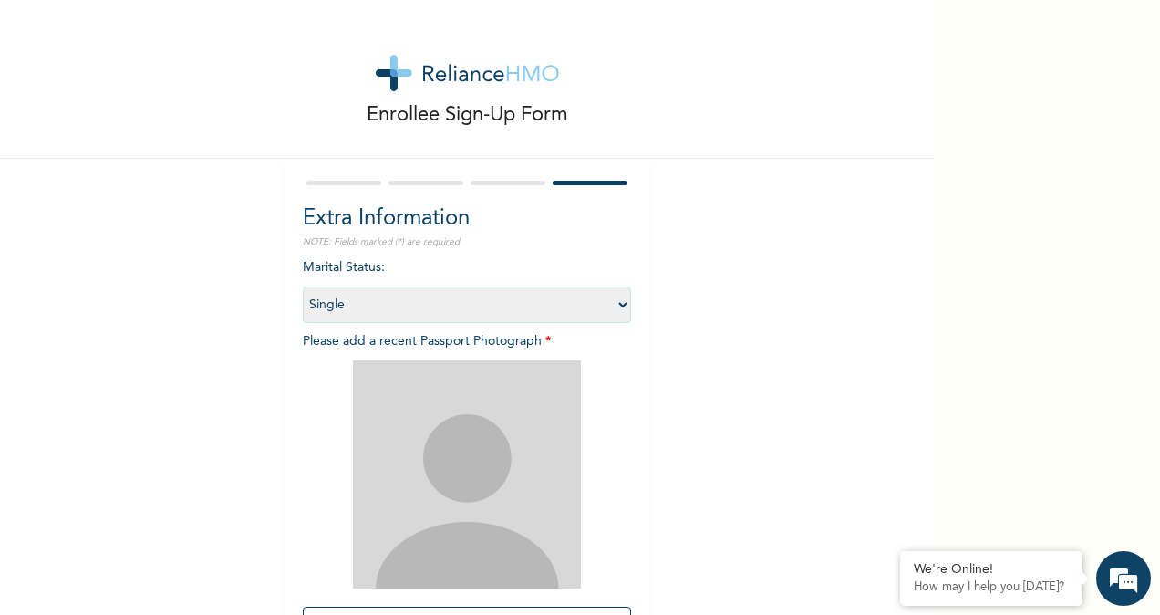
scroll to position [186, 0]
